Goal: Information Seeking & Learning: Find specific fact

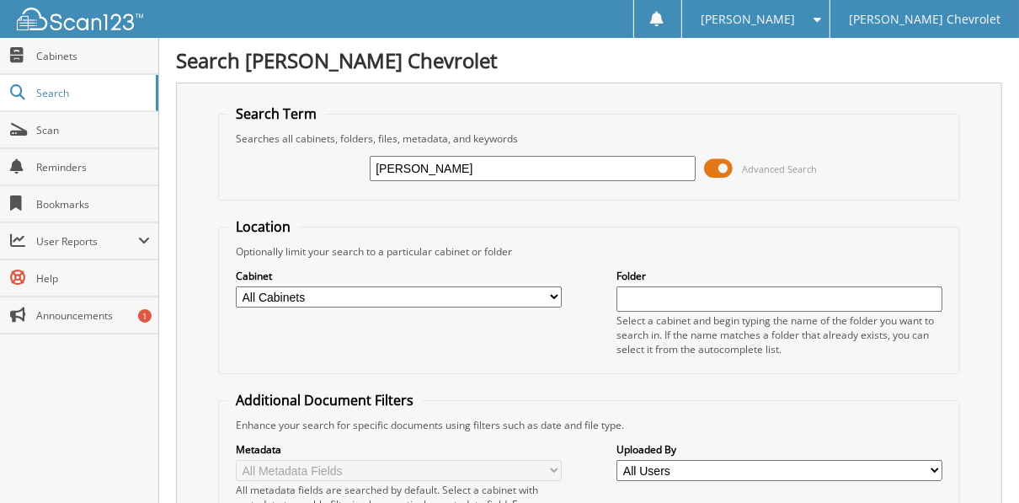
type input "[PERSON_NAME]"
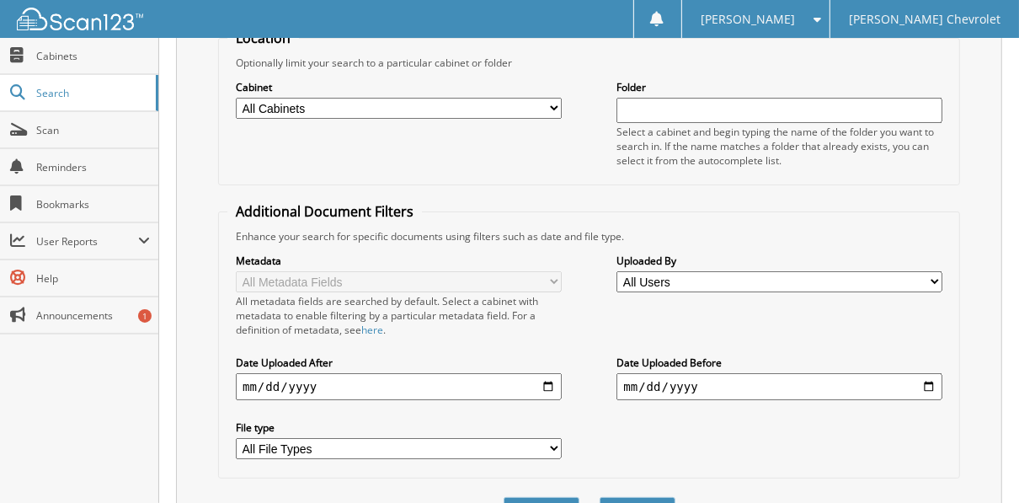
scroll to position [269, 0]
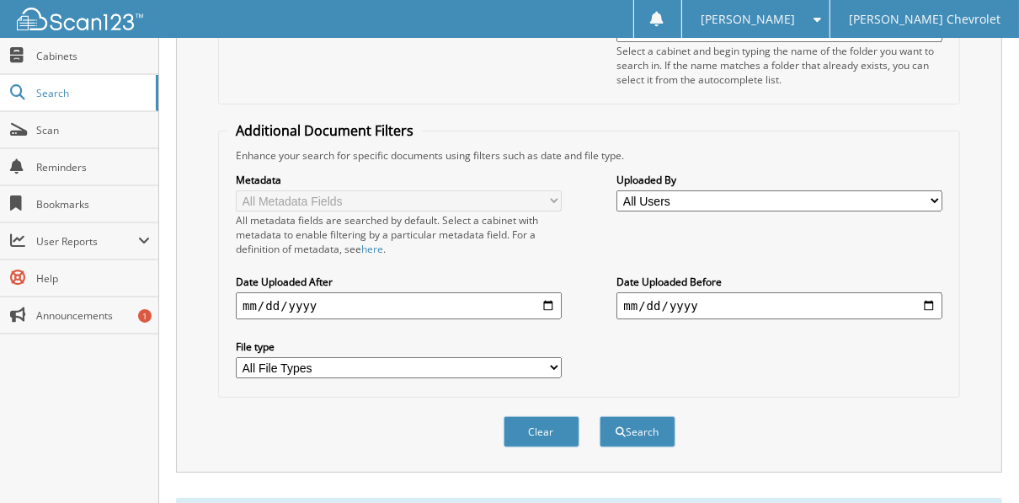
click at [551, 293] on input "date" at bounding box center [399, 305] width 326 height 27
type input "2025-08-20"
click at [929, 292] on input "date" at bounding box center [779, 305] width 326 height 27
type input "2025-08-31"
click at [616, 427] on span "submit" at bounding box center [620, 432] width 10 height 10
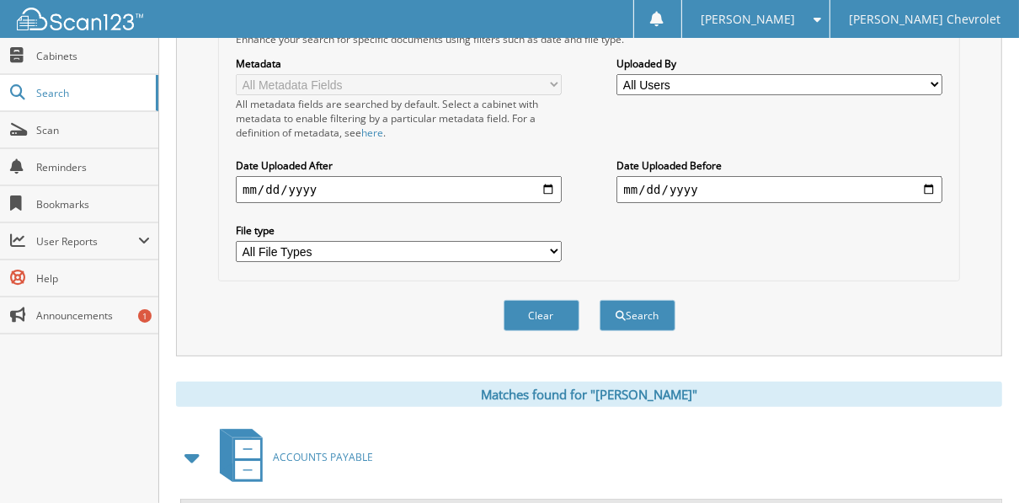
scroll to position [305, 0]
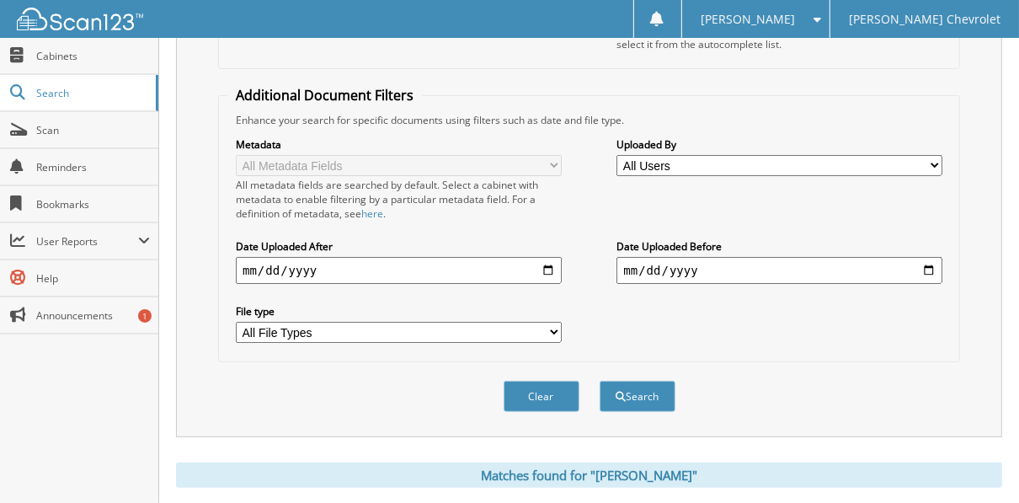
click at [551, 322] on select "All File Types PDF PNG WEBP" at bounding box center [399, 332] width 326 height 21
click at [612, 307] on div "Metadata All Metadata Fields All metadata fields are searched by default. Selec…" at bounding box center [588, 240] width 723 height 226
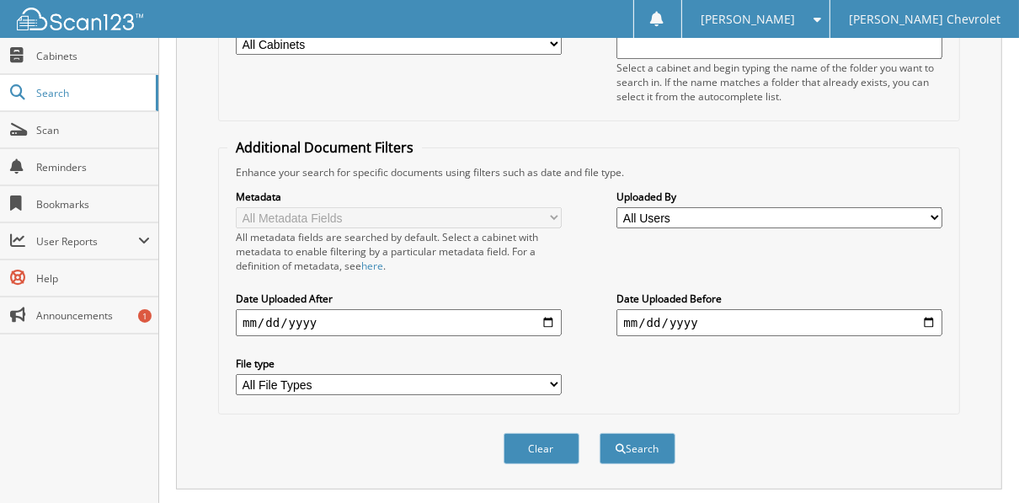
scroll to position [170, 0]
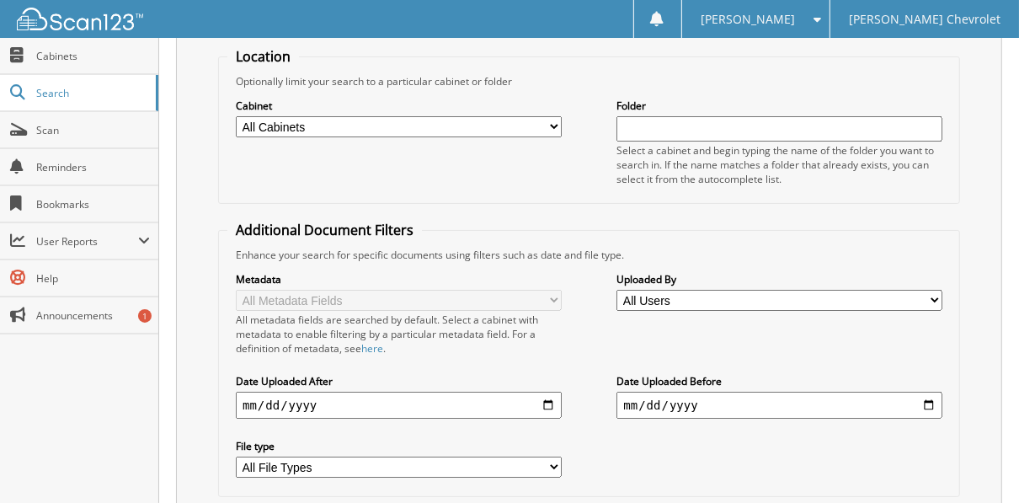
click at [551, 126] on select "All Cabinets ACCOUNTS PAYABLE ACCOUNTS RECEIVABLE CAR DEALS CDK ACCOUNTS PAYABL…" at bounding box center [399, 126] width 326 height 21
select select "24217"
click at [236, 116] on select "All Cabinets ACCOUNTS PAYABLE ACCOUNTS RECEIVABLE CAR DEALS CDK ACCOUNTS PAYABL…" at bounding box center [399, 126] width 326 height 21
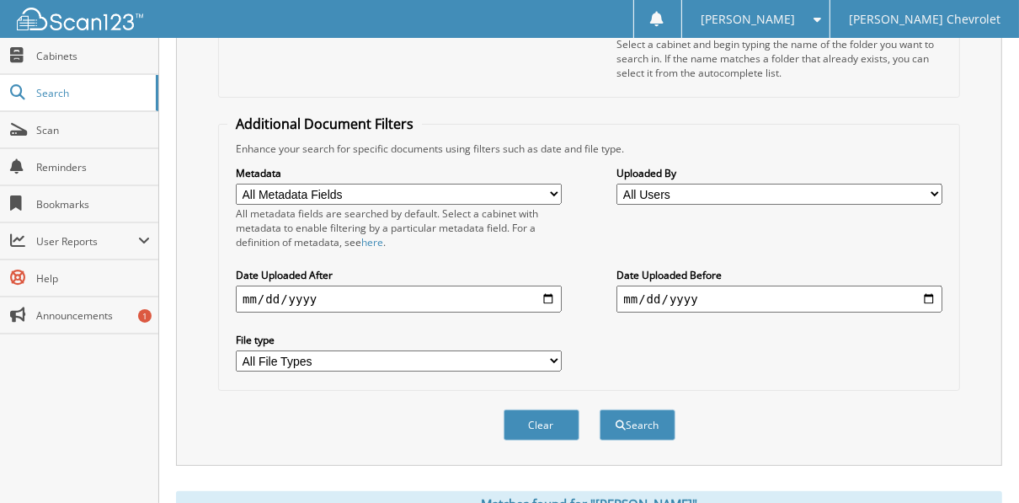
scroll to position [237, 0]
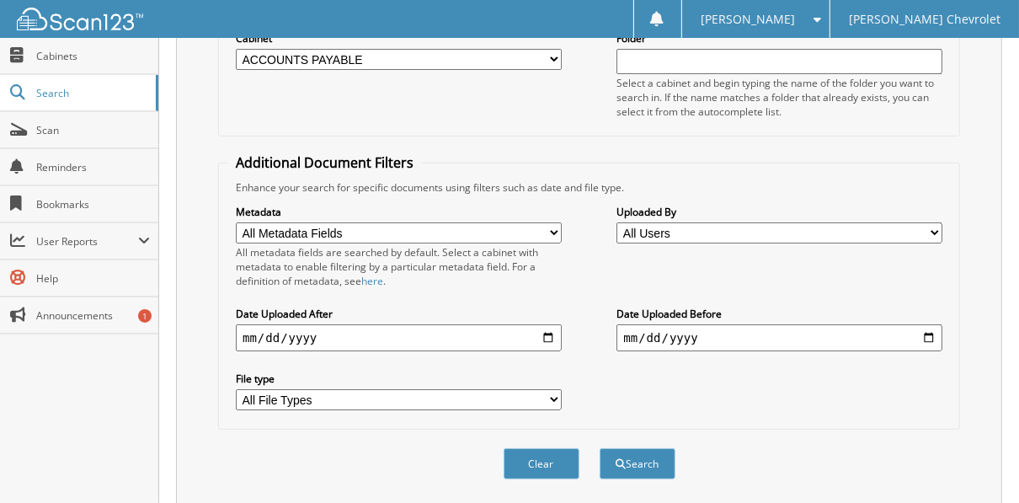
click at [548, 324] on input "2025-08-20" at bounding box center [399, 337] width 326 height 27
click at [937, 331] on input "2025-08-31" at bounding box center [779, 337] width 326 height 27
click at [925, 327] on input "2025-08-31" at bounding box center [779, 337] width 326 height 27
click at [635, 448] on button "Search" at bounding box center [637, 463] width 76 height 31
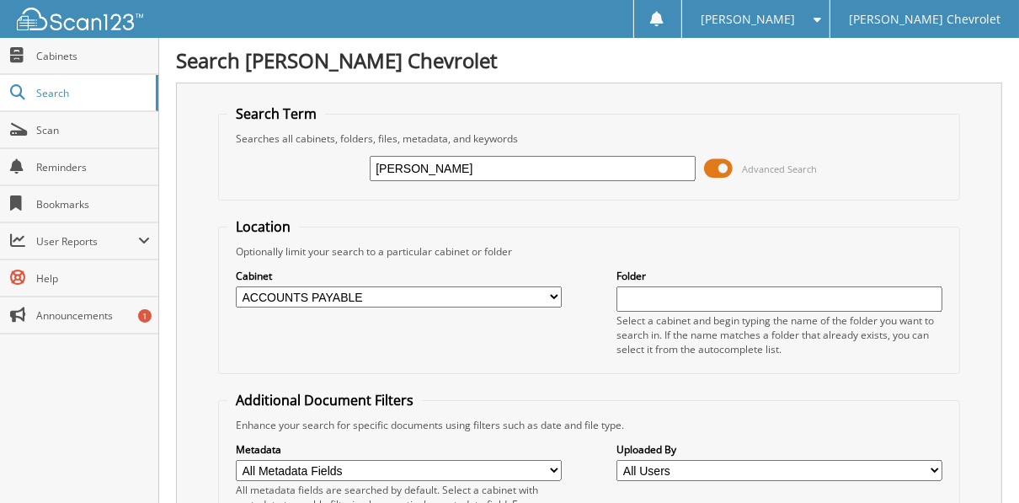
click at [556, 178] on input "[PERSON_NAME]" at bounding box center [533, 168] width 326 height 25
click at [561, 170] on input "[PERSON_NAME]" at bounding box center [533, 168] width 326 height 25
click at [561, 170] on input "leonard dion cooper" at bounding box center [533, 168] width 326 height 25
type input "l"
type input "35073"
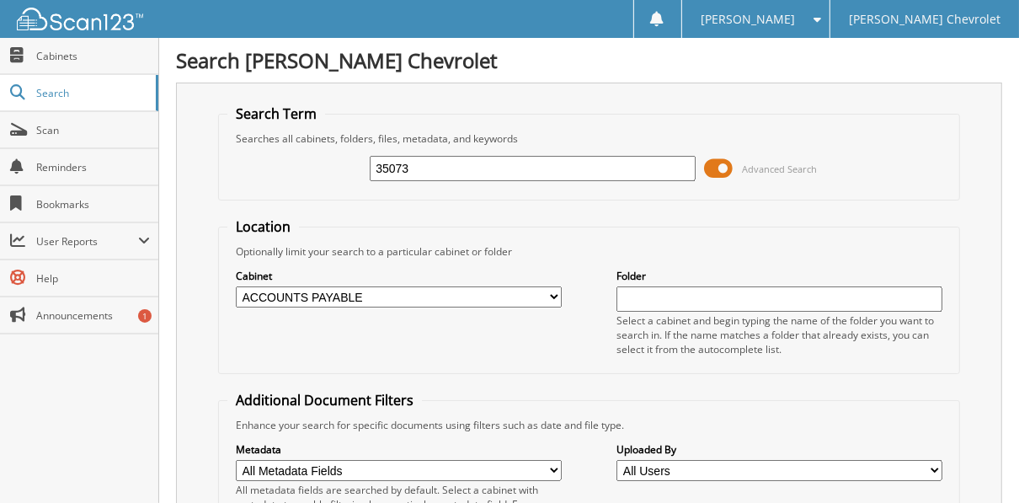
drag, startPoint x: 599, startPoint y: 165, endPoint x: 357, endPoint y: 167, distance: 242.4
click at [357, 167] on div "35073 Advanced Search" at bounding box center [588, 168] width 723 height 45
click at [140, 55] on span "Cabinets" at bounding box center [93, 56] width 114 height 14
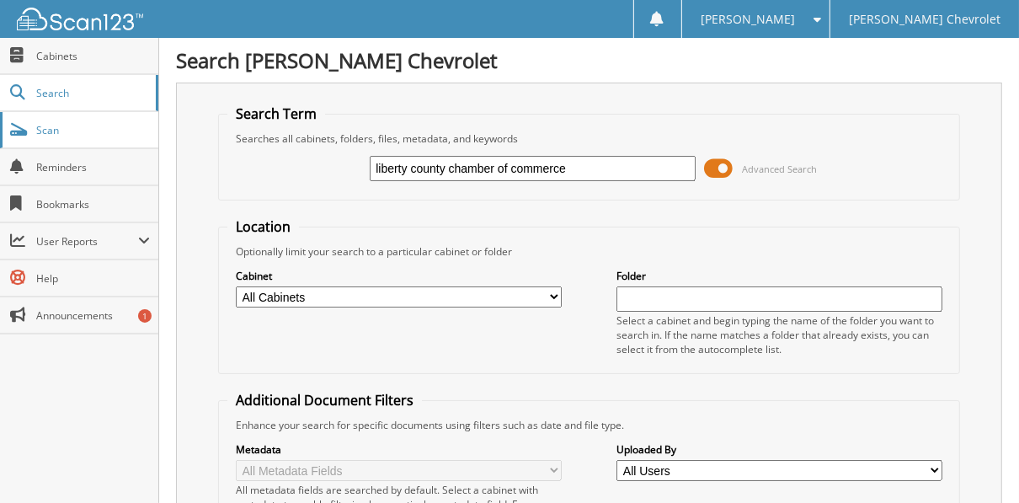
type input "liberty county chamber of commerce"
click at [70, 63] on link "Cabinets" at bounding box center [79, 56] width 158 height 36
